Goal: Navigation & Orientation: Find specific page/section

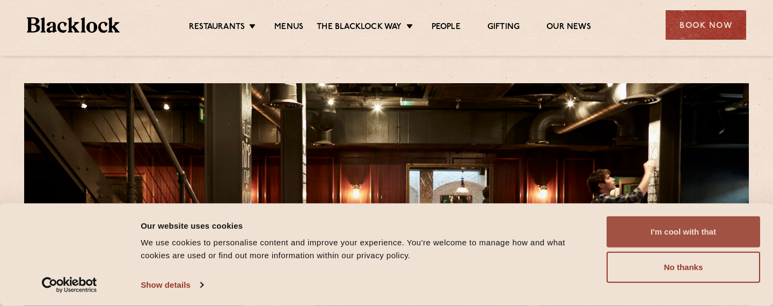
click at [662, 230] on button "I'm cool with that" at bounding box center [682, 231] width 153 height 31
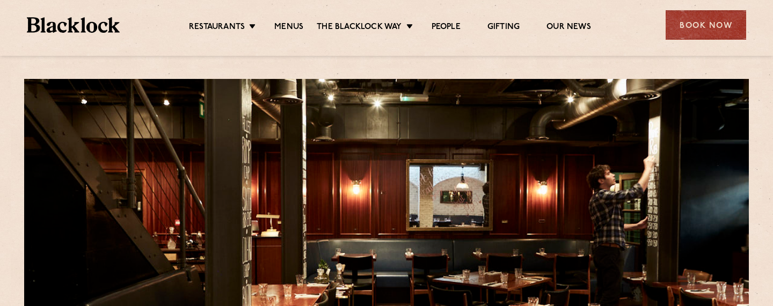
scroll to position [5, 0]
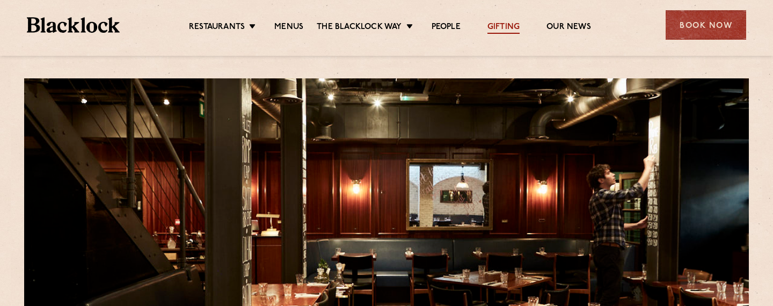
click at [492, 30] on link "Gifting" at bounding box center [503, 28] width 32 height 12
click at [691, 21] on div "Book Now" at bounding box center [705, 25] width 81 height 30
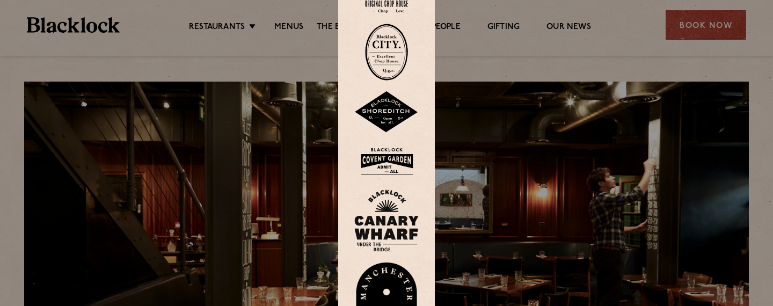
scroll to position [0, 0]
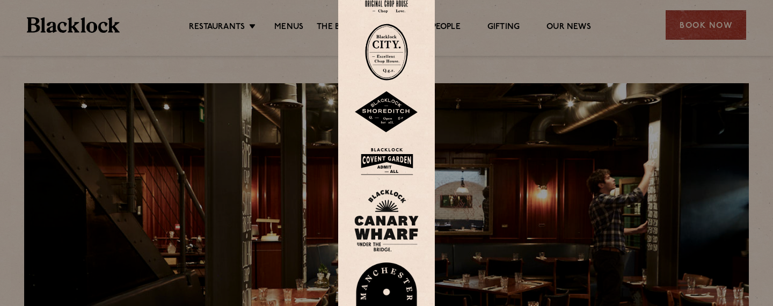
click at [384, 47] on img at bounding box center [386, 52] width 43 height 57
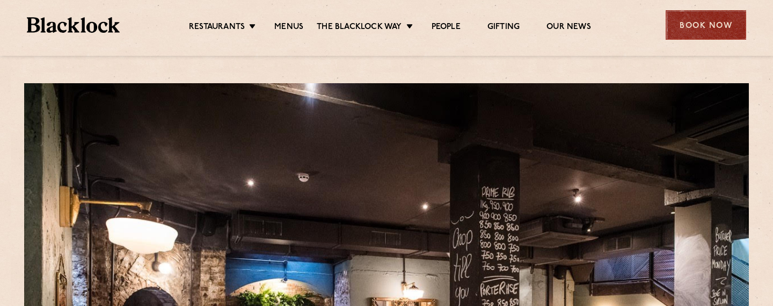
click at [708, 25] on div "Book Now" at bounding box center [705, 25] width 81 height 30
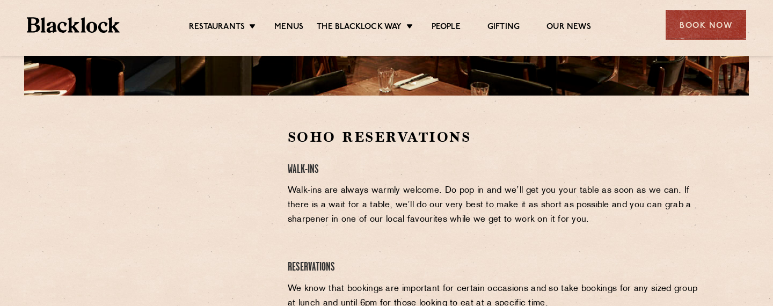
scroll to position [267, 0]
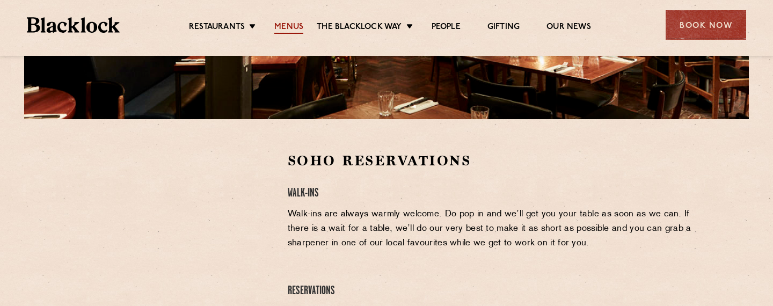
click at [290, 28] on link "Menus" at bounding box center [288, 28] width 29 height 12
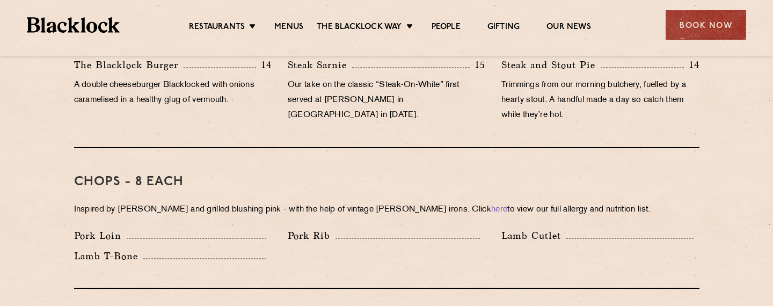
scroll to position [749, 0]
